Goal: Task Accomplishment & Management: Complete application form

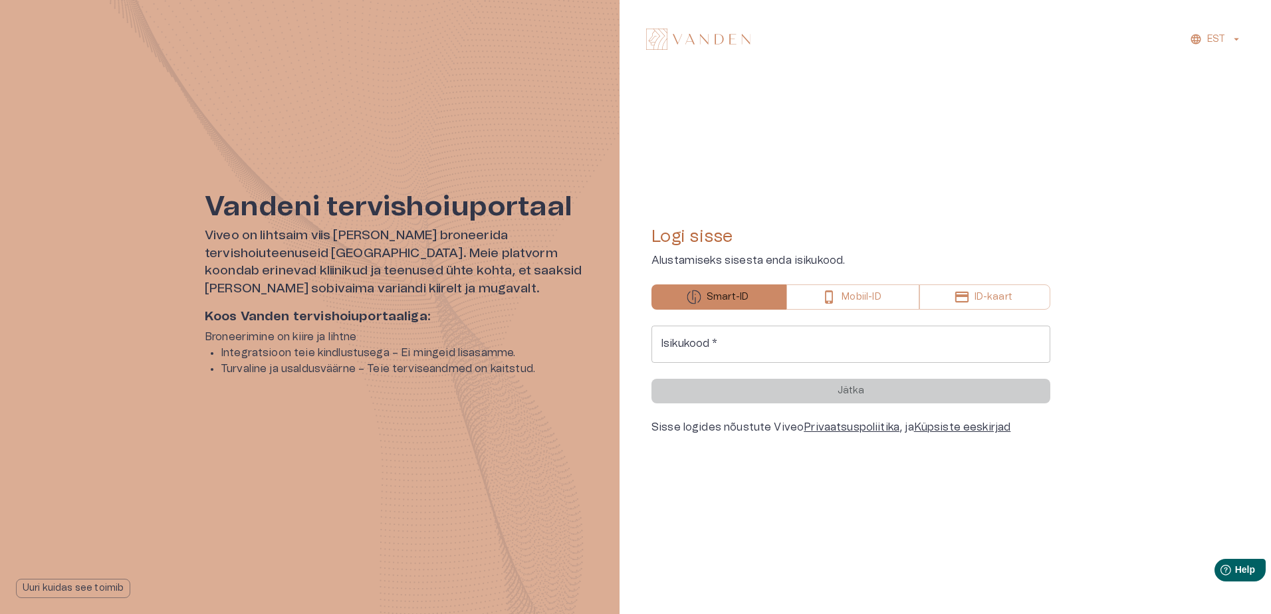
click at [834, 350] on input "Isikukood   *" at bounding box center [850, 344] width 399 height 37
type input "**********"
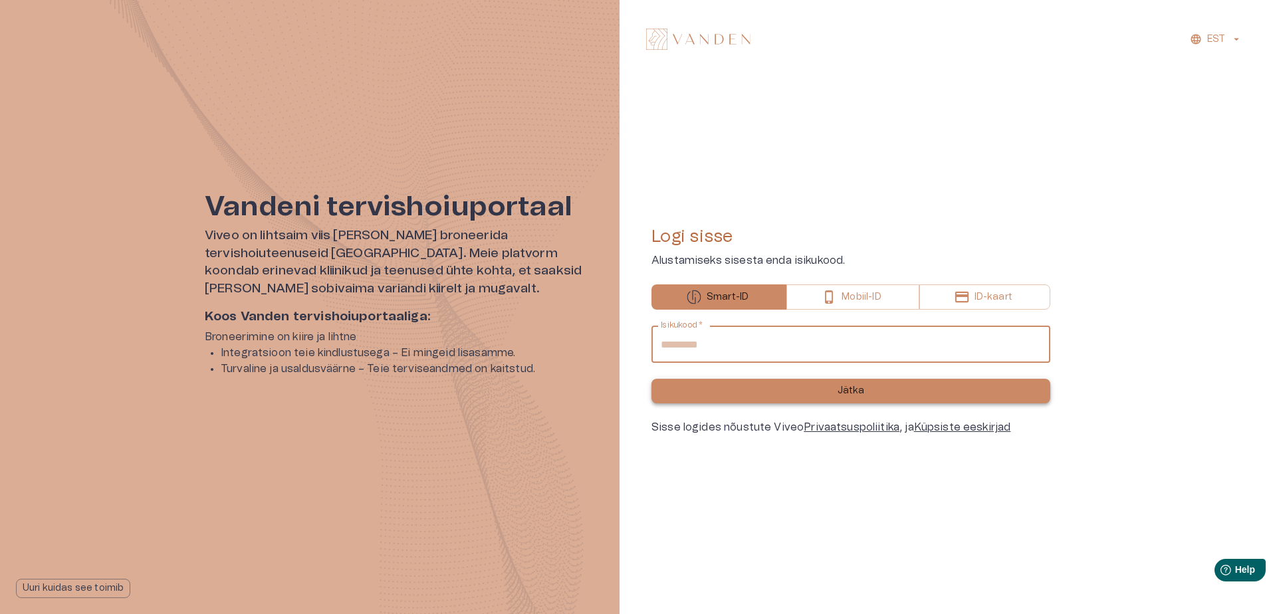
click at [745, 384] on button "Jätka" at bounding box center [850, 391] width 399 height 25
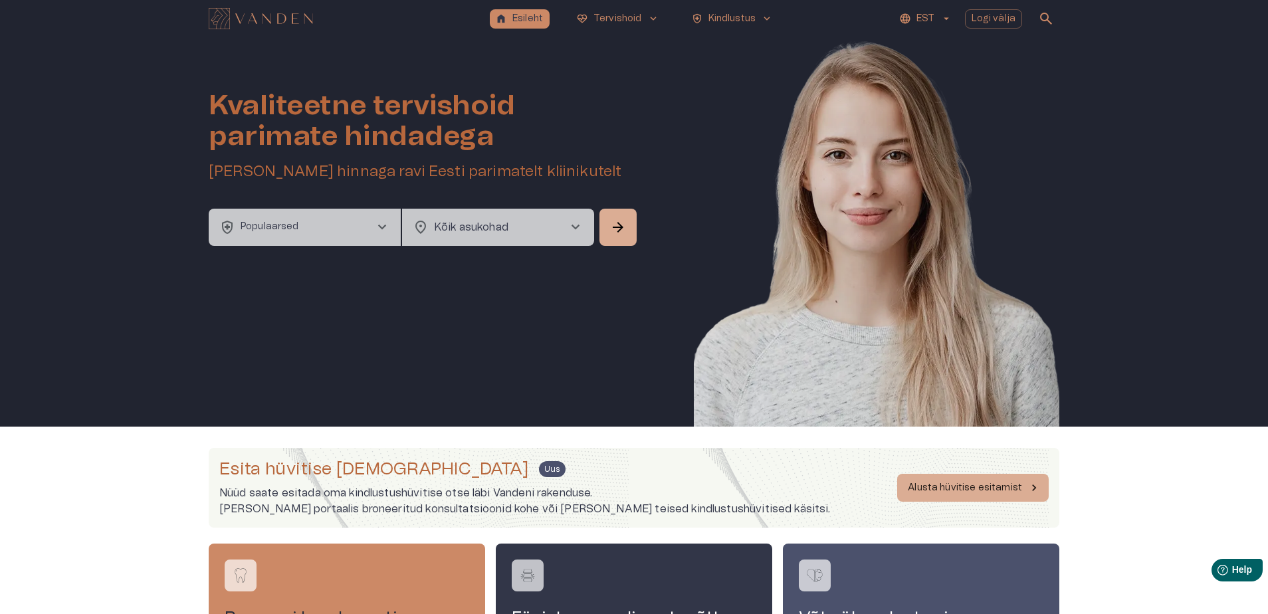
click at [1151, 79] on div "Kvaliteetne tervishoid parimate hindadega Broneeri soodsaima hinnaga ravi Eesti…" at bounding box center [634, 232] width 1268 height 390
